Goal: Transaction & Acquisition: Purchase product/service

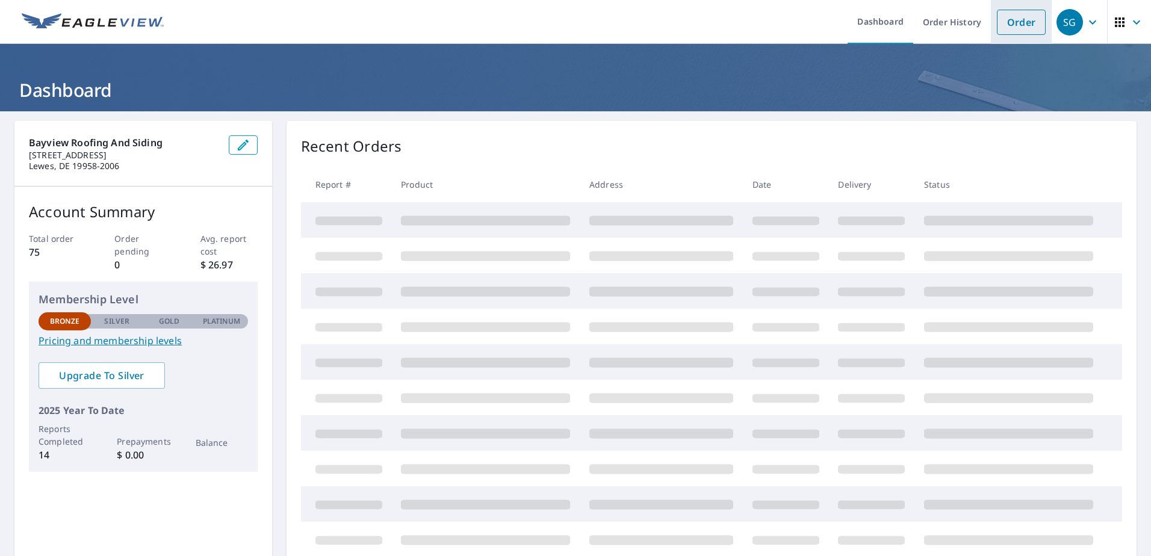
click at [1003, 19] on link "Order" at bounding box center [1021, 22] width 49 height 25
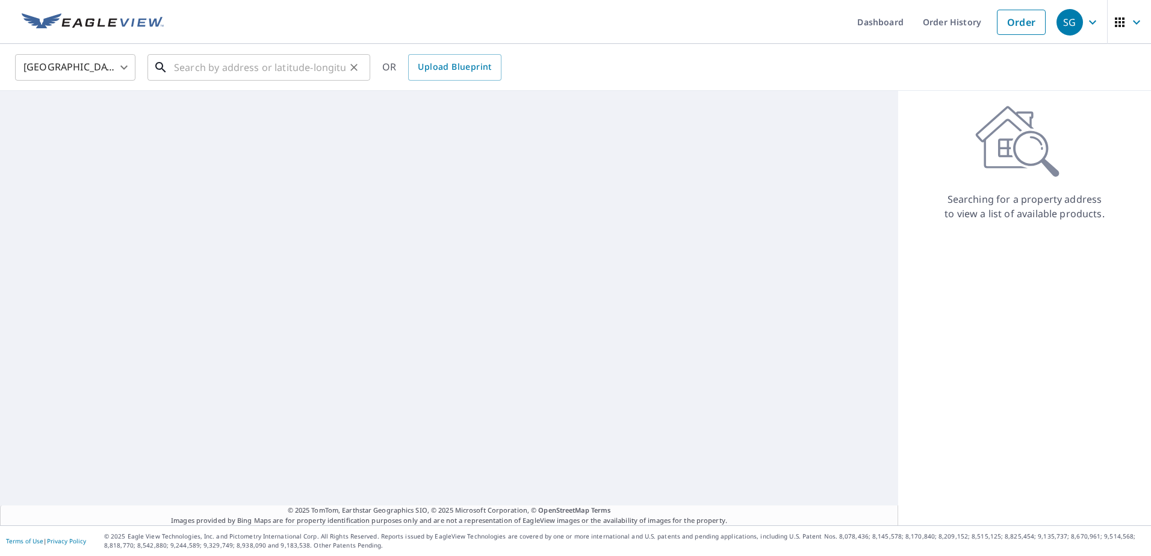
click at [199, 69] on input "text" at bounding box center [260, 68] width 172 height 34
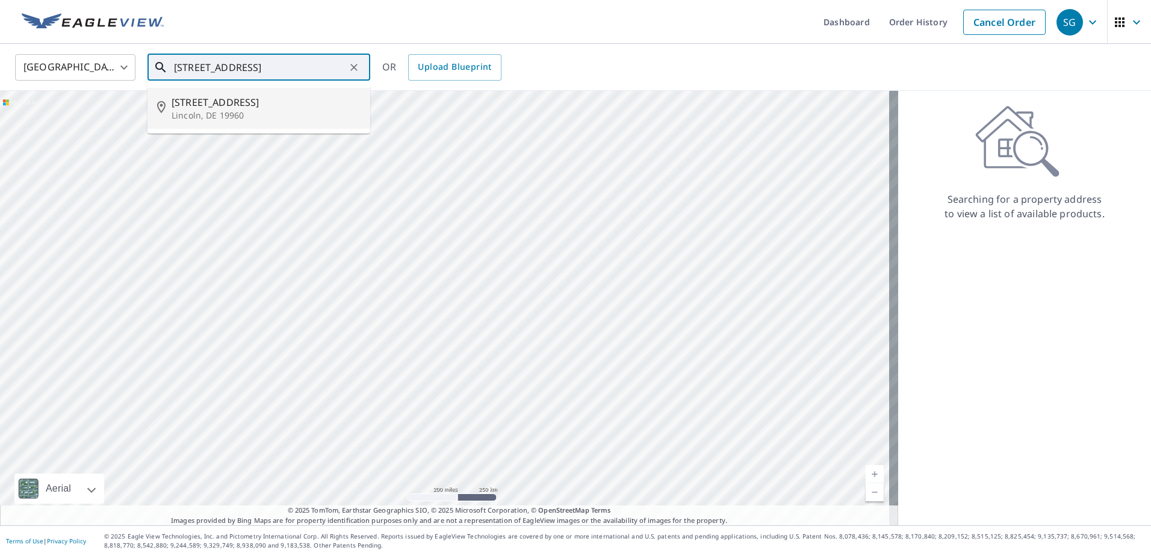
click at [221, 119] on p "Lincoln, DE 19960" at bounding box center [266, 116] width 189 height 12
type input "[STREET_ADDRESS]"
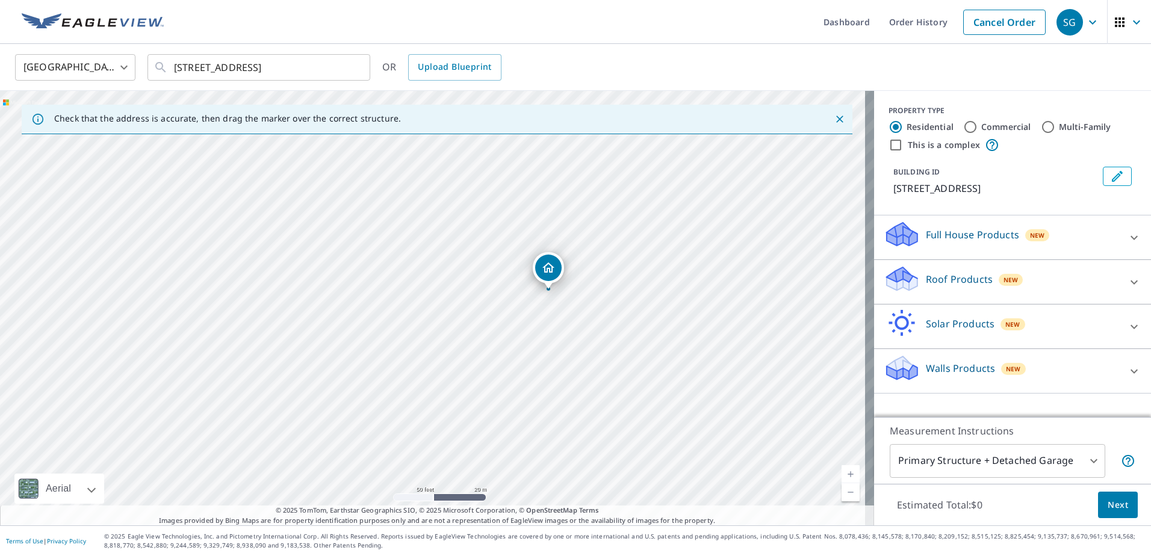
drag, startPoint x: 455, startPoint y: 357, endPoint x: 559, endPoint y: 344, distance: 105.0
click at [939, 280] on p "Roof Products" at bounding box center [959, 279] width 67 height 14
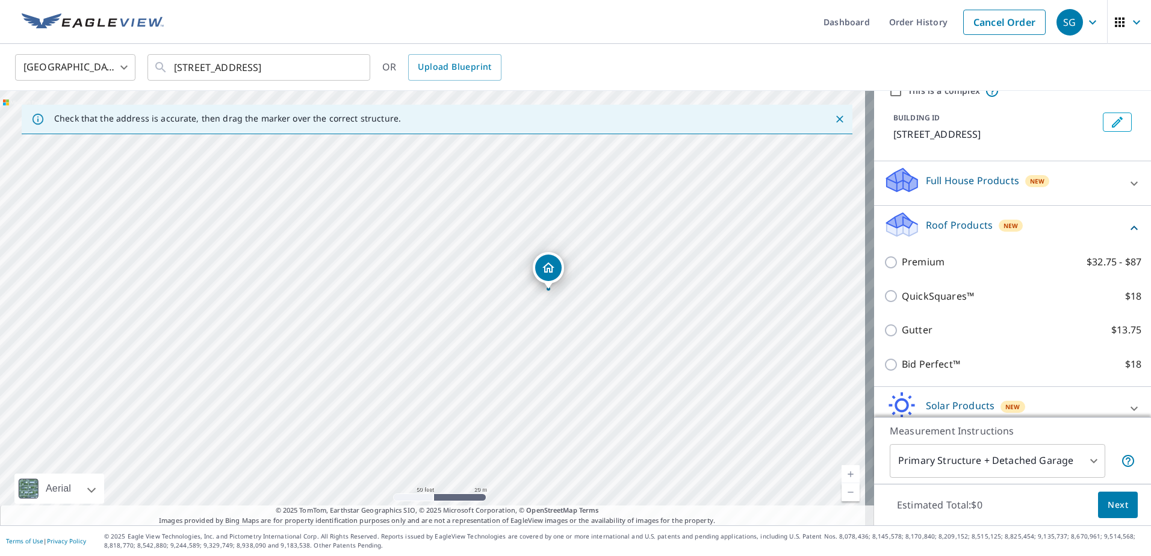
scroll to position [113, 0]
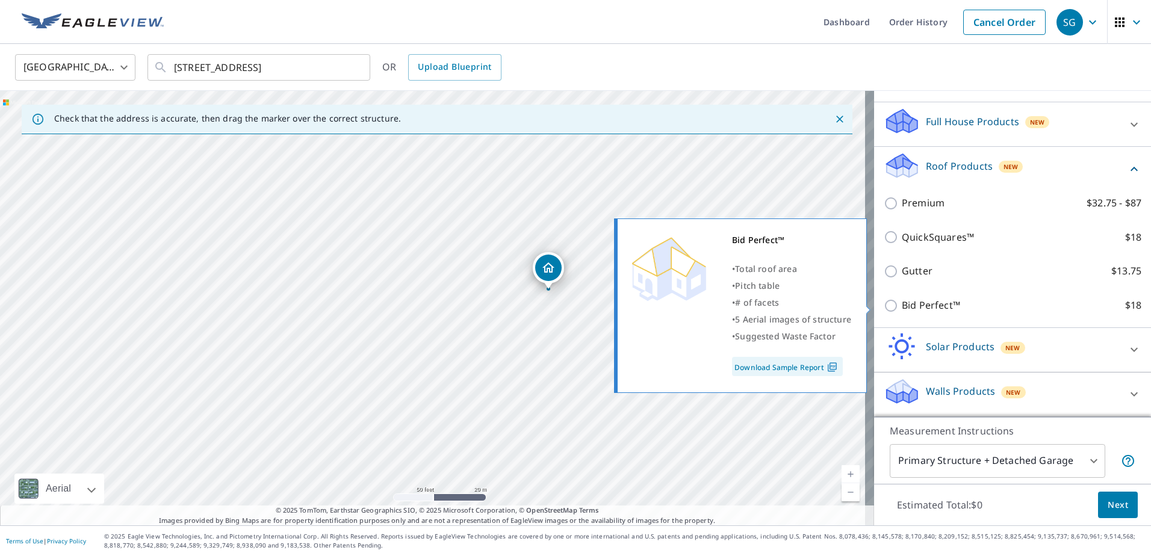
click at [885, 305] on input "Bid Perfect™ $18" at bounding box center [893, 306] width 18 height 14
checkbox input "true"
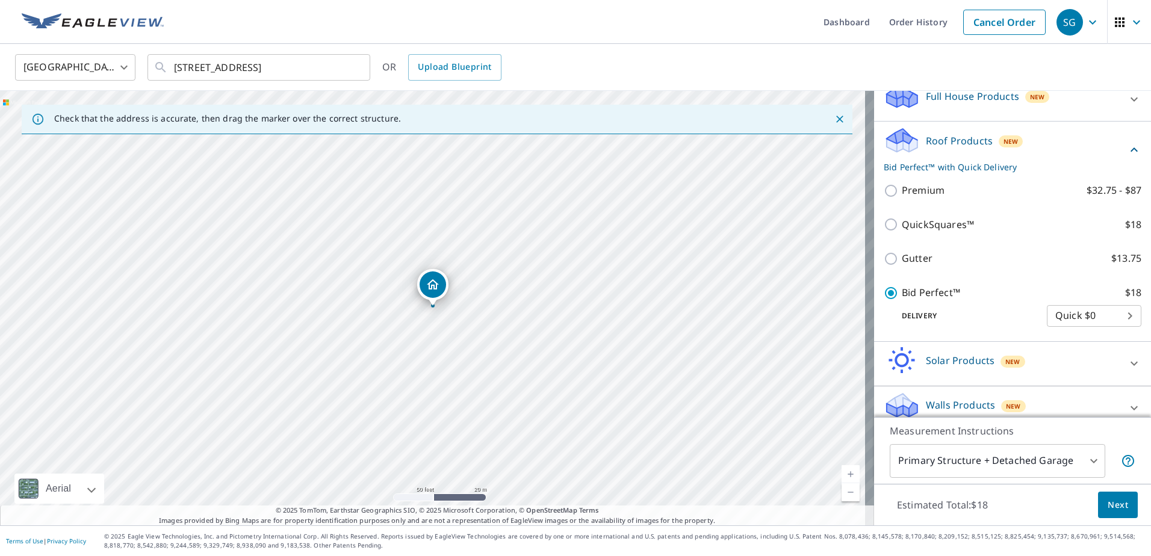
scroll to position [152, 0]
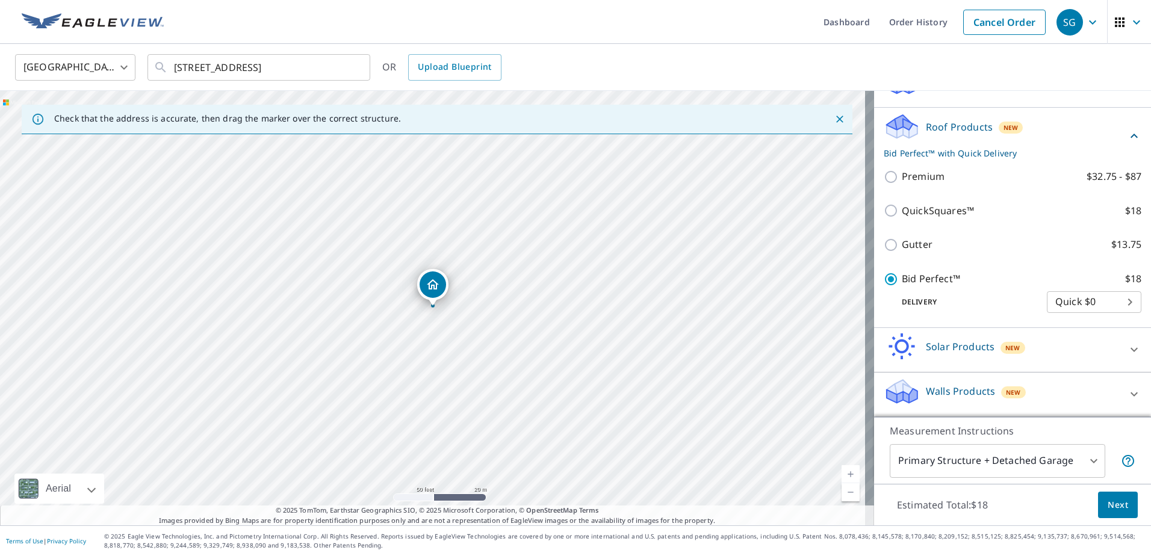
click at [957, 459] on body "SG SG Dashboard Order History Cancel Order SG United States [GEOGRAPHIC_DATA] ​…" at bounding box center [575, 278] width 1151 height 556
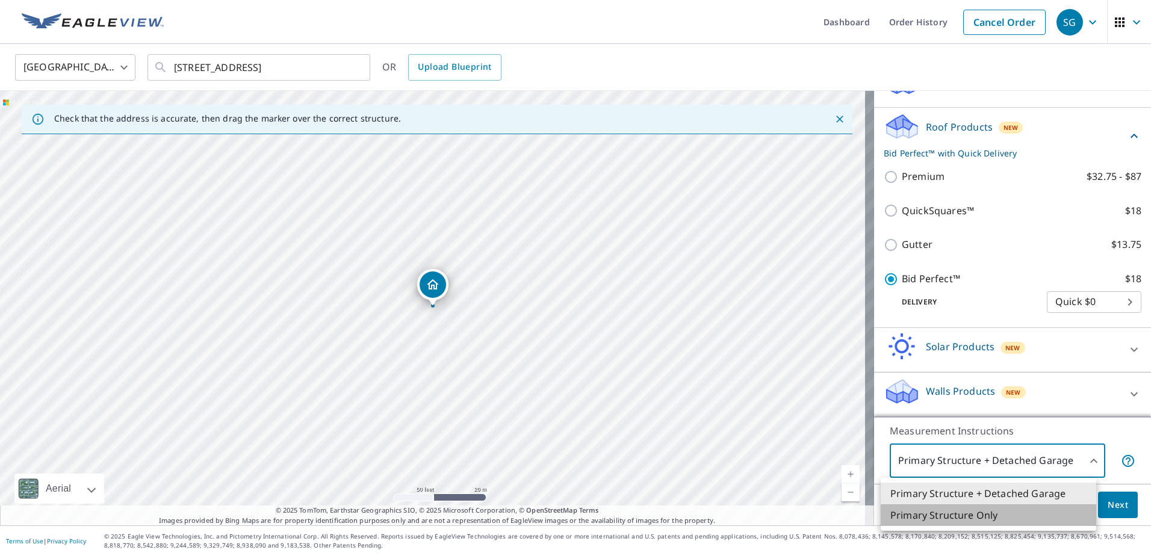
click at [933, 513] on li "Primary Structure Only" at bounding box center [989, 516] width 216 height 22
type input "2"
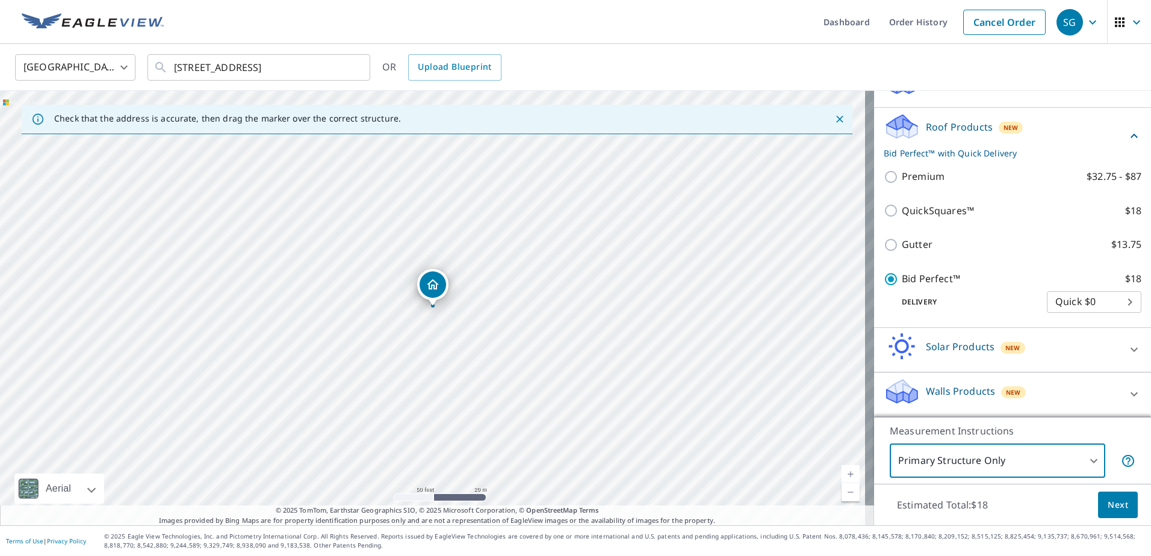
click at [1108, 499] on span "Next" at bounding box center [1118, 505] width 20 height 15
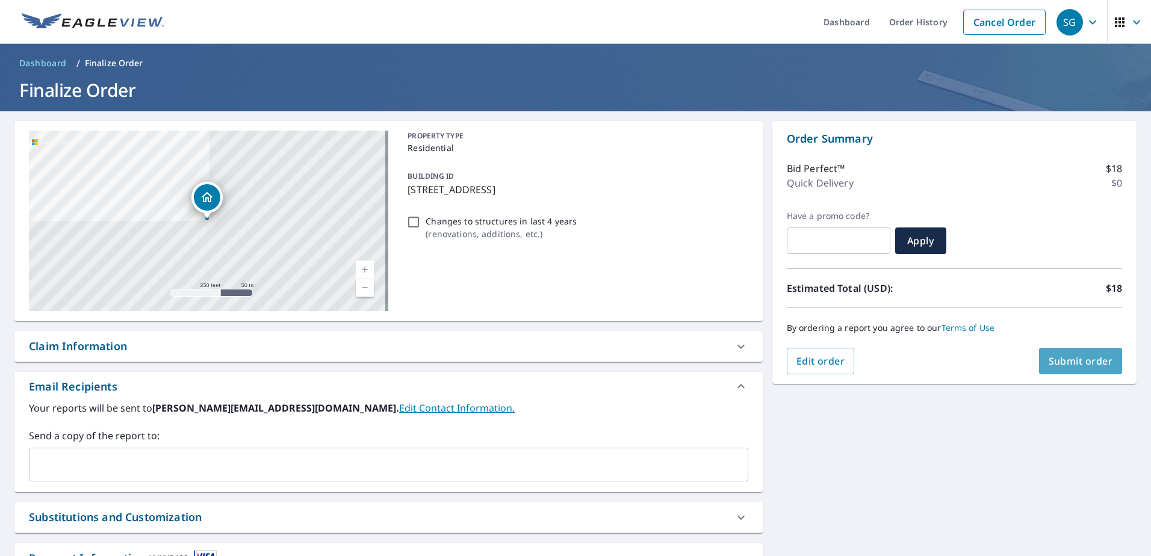
click at [1076, 365] on span "Submit order" at bounding box center [1081, 361] width 64 height 13
